Goal: Transaction & Acquisition: Purchase product/service

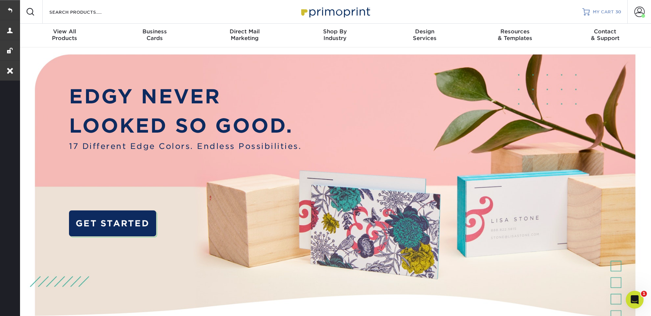
click at [616, 10] on span "30" at bounding box center [618, 11] width 6 height 5
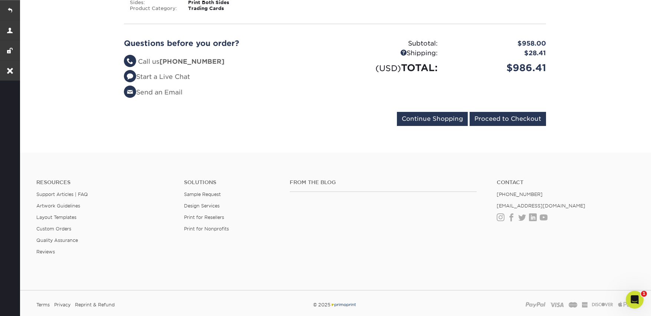
scroll to position [2350, 0]
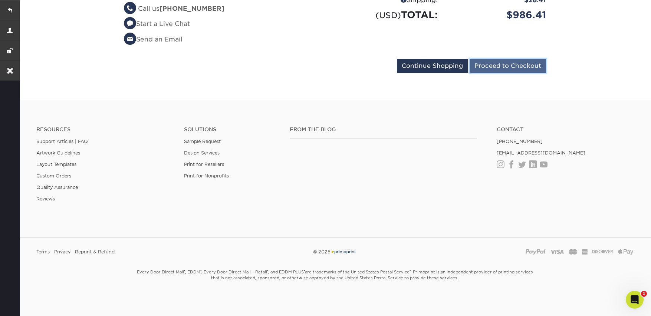
click at [488, 71] on input "Proceed to Checkout" at bounding box center [507, 66] width 76 height 14
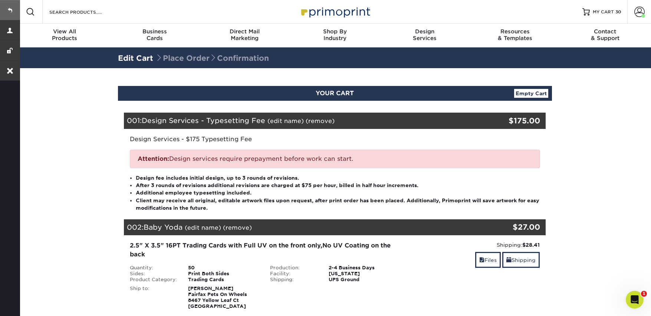
click at [3, 11] on link at bounding box center [10, 10] width 20 height 20
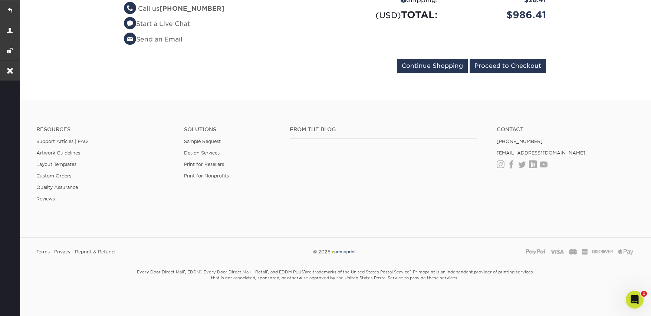
scroll to position [2156, 0]
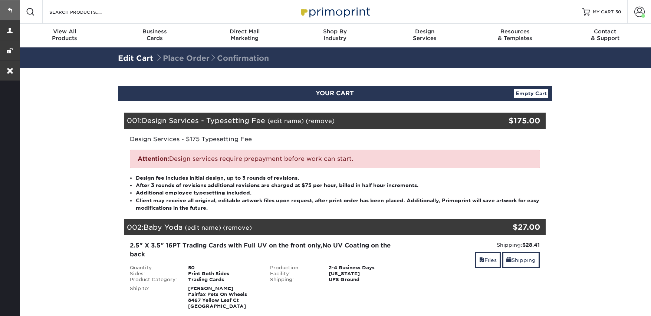
click at [7, 9] on link at bounding box center [10, 10] width 20 height 20
